Goal: Transaction & Acquisition: Purchase product/service

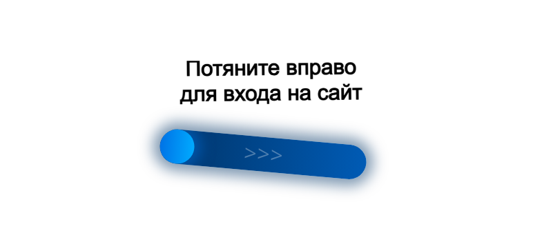
scroll to position [276, 0]
click at [246, 148] on div at bounding box center [262, 154] width 209 height 53
click at [298, 165] on div at bounding box center [262, 154] width 209 height 53
drag, startPoint x: 299, startPoint y: 166, endPoint x: 394, endPoint y: 172, distance: 94.8
click at [367, 172] on div at bounding box center [266, 116] width 533 height 233
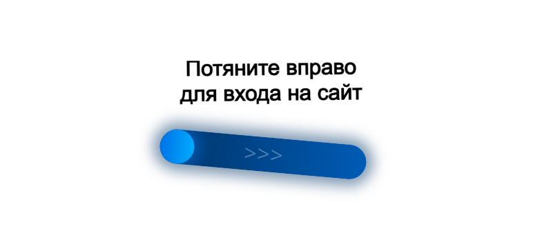
drag, startPoint x: 394, startPoint y: 172, endPoint x: 432, endPoint y: 172, distance: 38.0
click at [432, 172] on div at bounding box center [266, 116] width 533 height 233
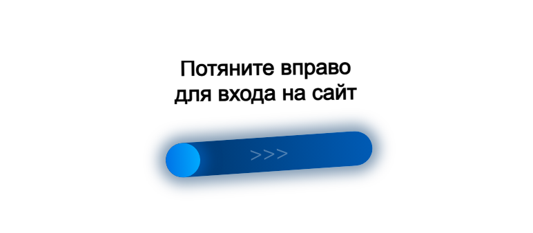
scroll to position [382, 466]
drag, startPoint x: 210, startPoint y: 236, endPoint x: 218, endPoint y: 235, distance: 8.3
drag, startPoint x: 385, startPoint y: 145, endPoint x: 280, endPoint y: 167, distance: 107.3
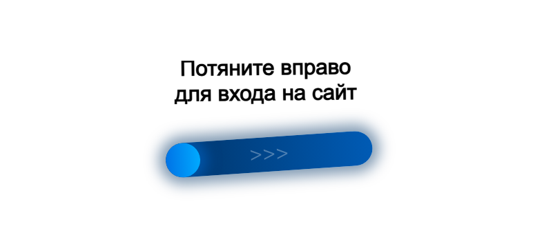
click at [383, 145] on div at bounding box center [266, 116] width 533 height 233
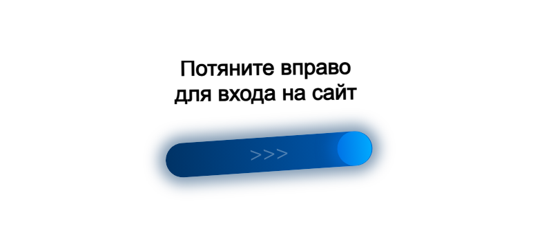
drag, startPoint x: 186, startPoint y: 155, endPoint x: 391, endPoint y: 149, distance: 205.2
click at [391, 149] on div at bounding box center [266, 116] width 533 height 233
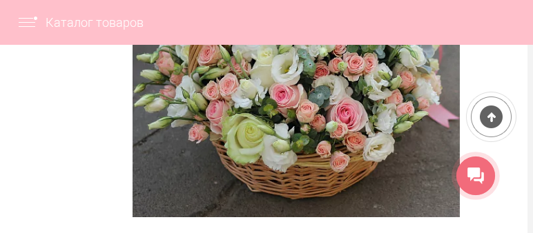
scroll to position [302, 6]
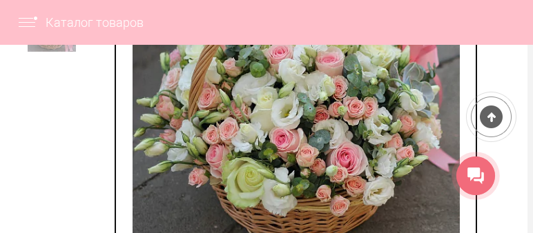
drag, startPoint x: 280, startPoint y: 126, endPoint x: 310, endPoint y: 170, distance: 53.2
click at [310, 170] on img at bounding box center [296, 97] width 327 height 327
